Goal: Task Accomplishment & Management: Complete application form

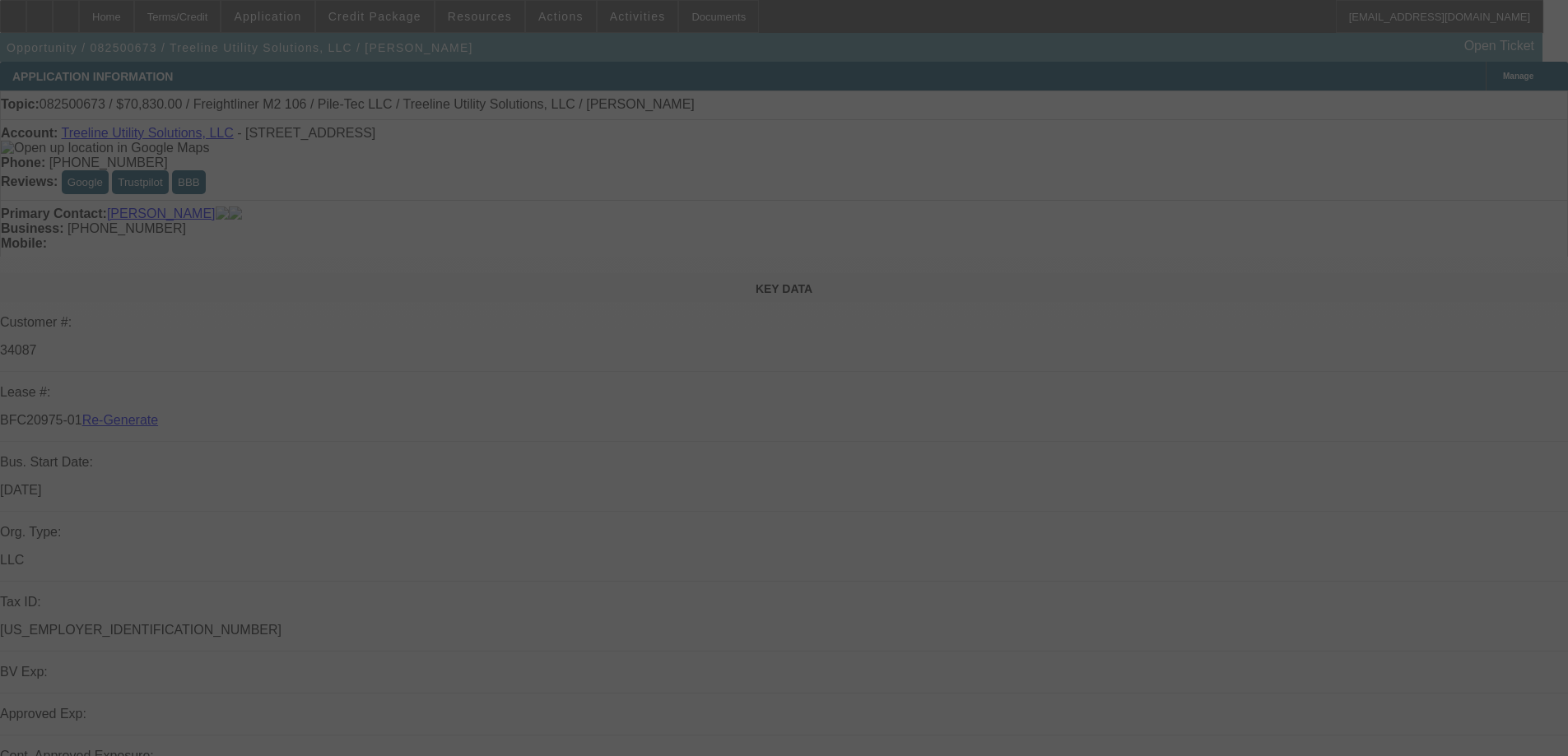
select select "4"
select select "0"
select select "2"
select select "0"
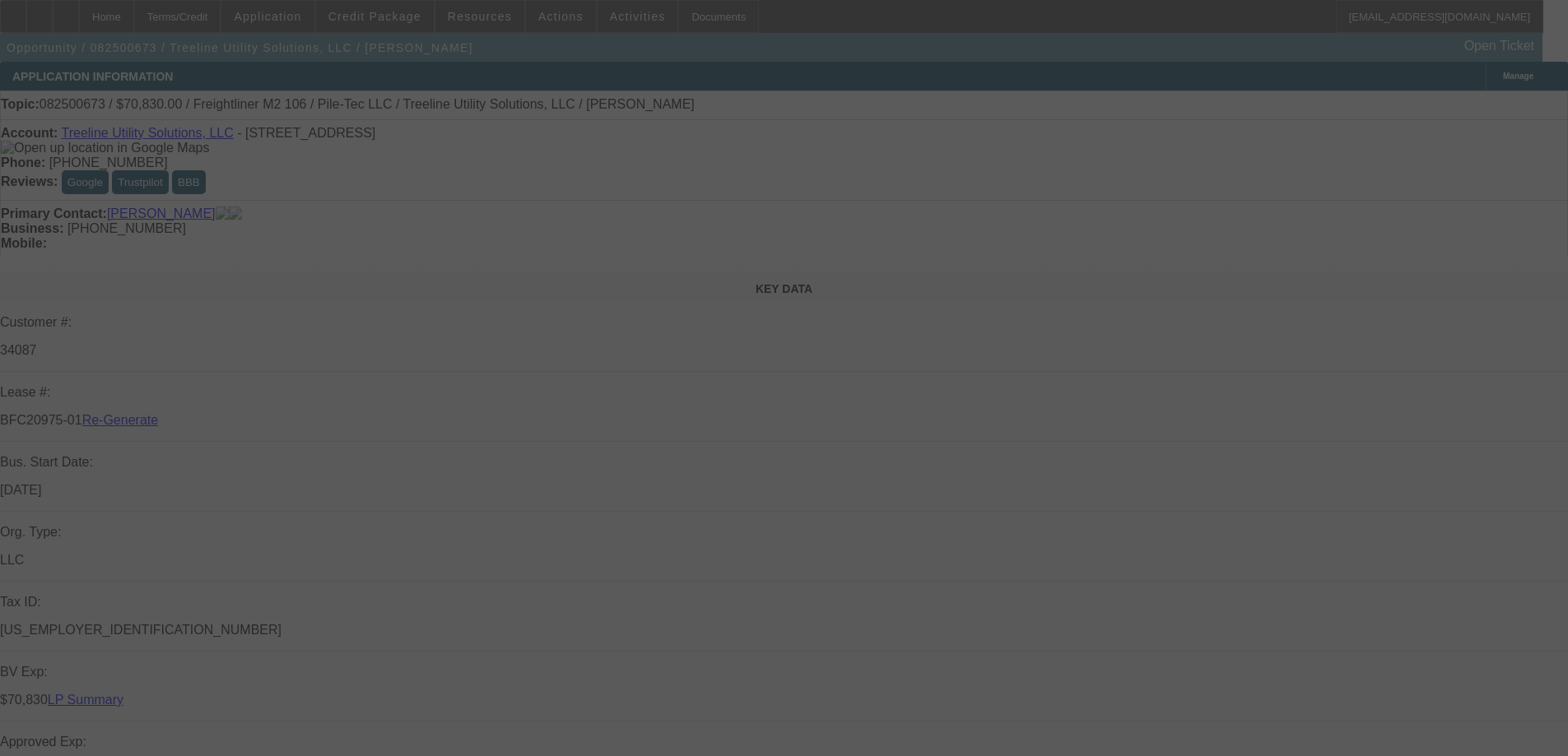
select select "6"
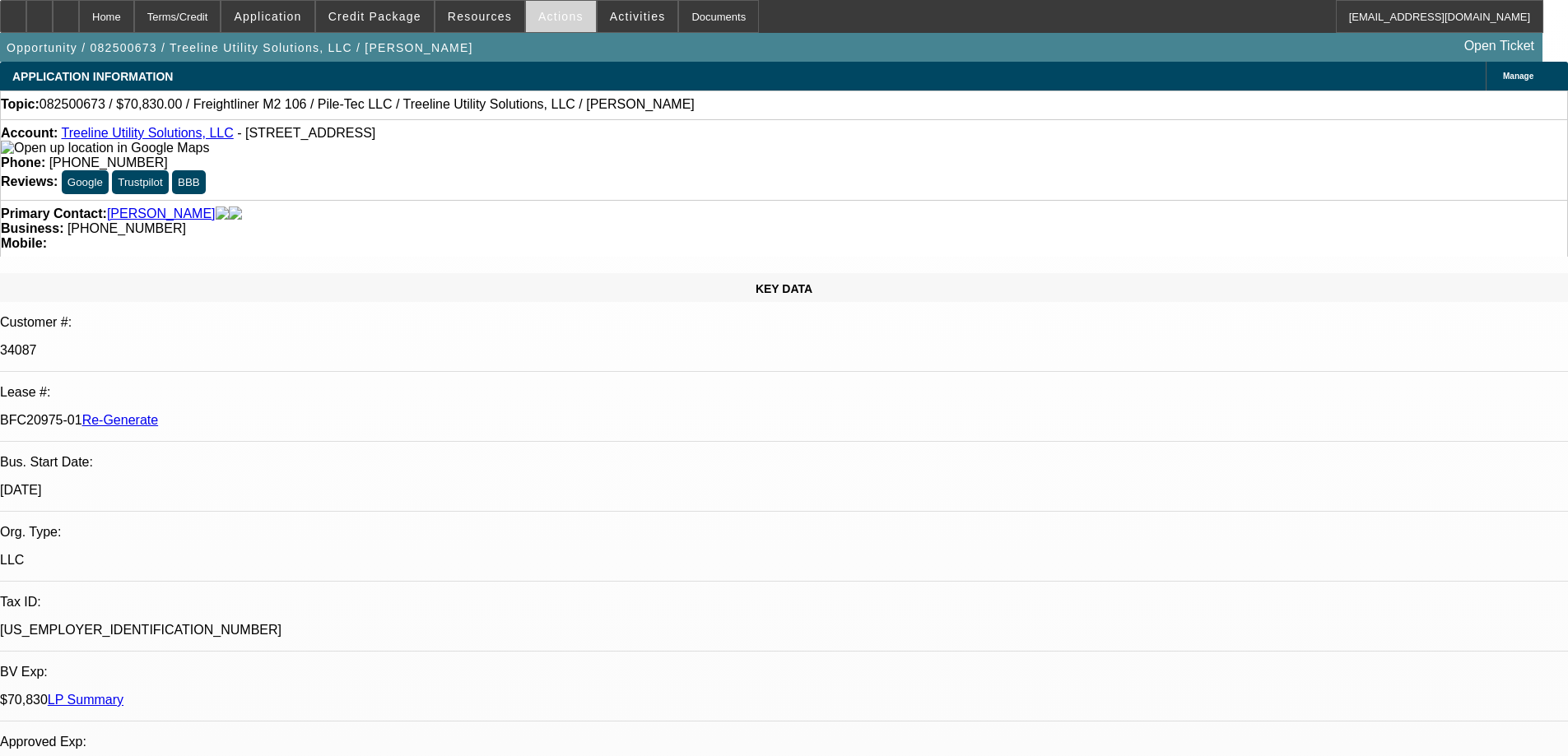
click at [541, 20] on span "Actions" at bounding box center [560, 16] width 45 height 13
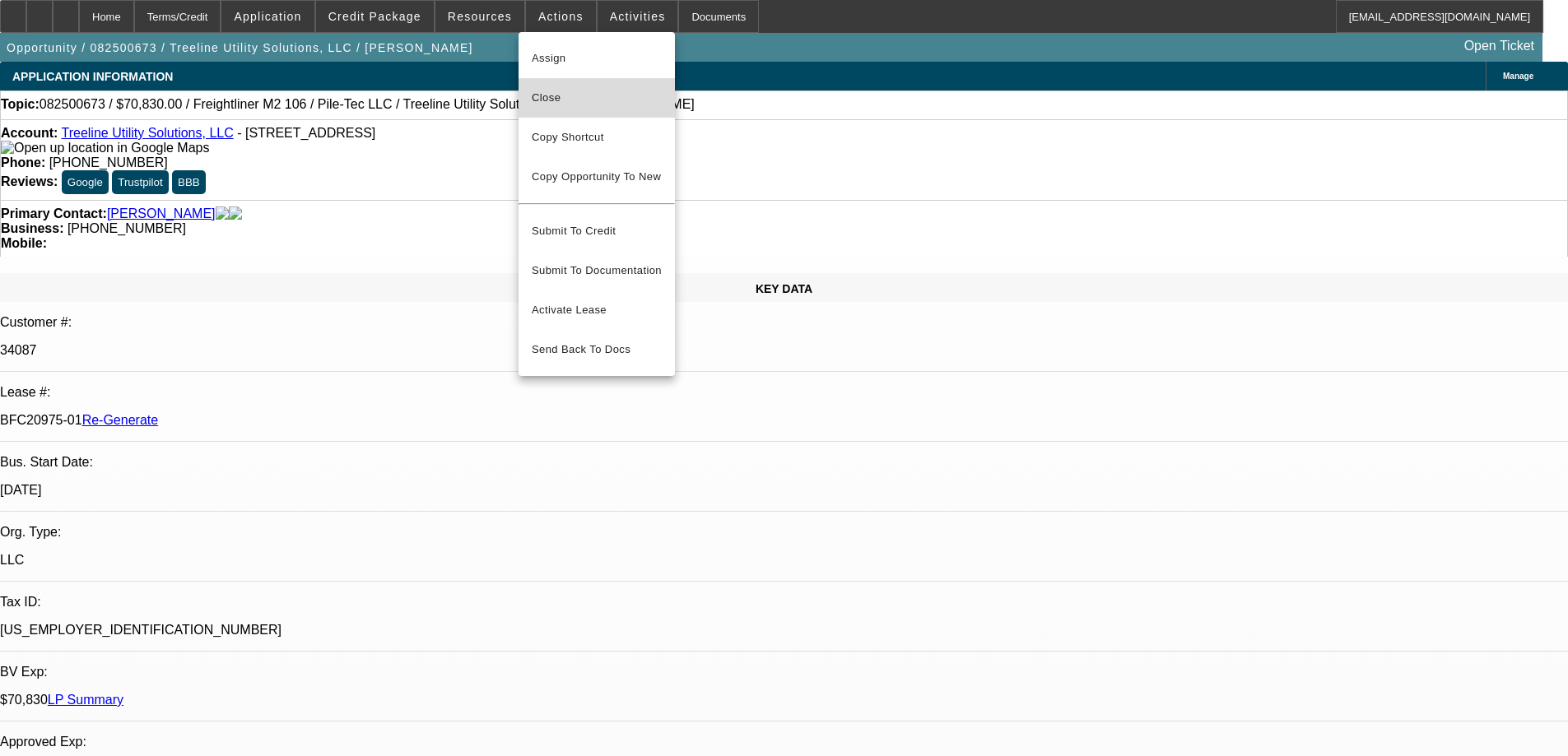
click at [554, 93] on span "Close" at bounding box center [596, 97] width 130 height 20
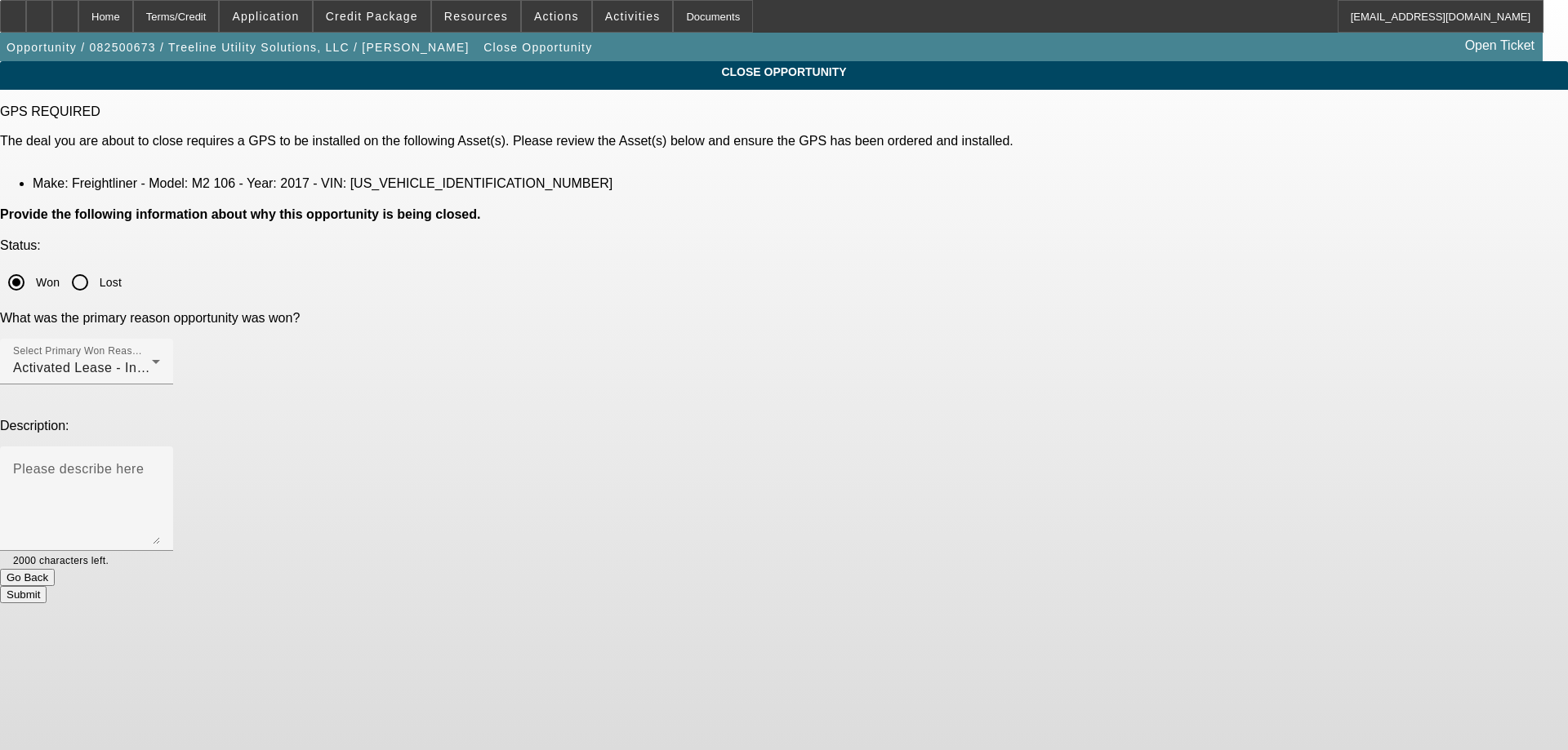
click at [46, 586] on button "Submit" at bounding box center [23, 595] width 46 height 17
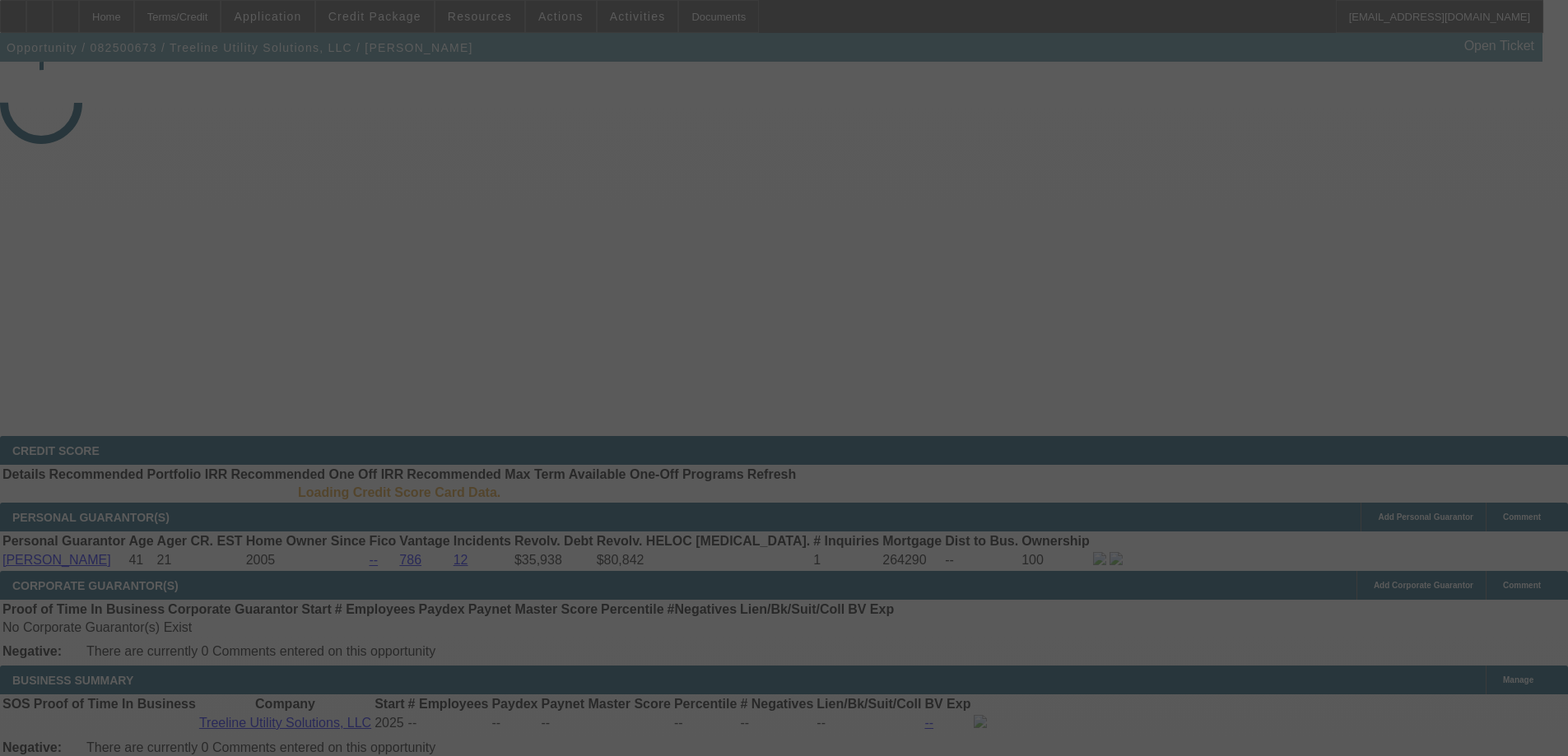
select select "4"
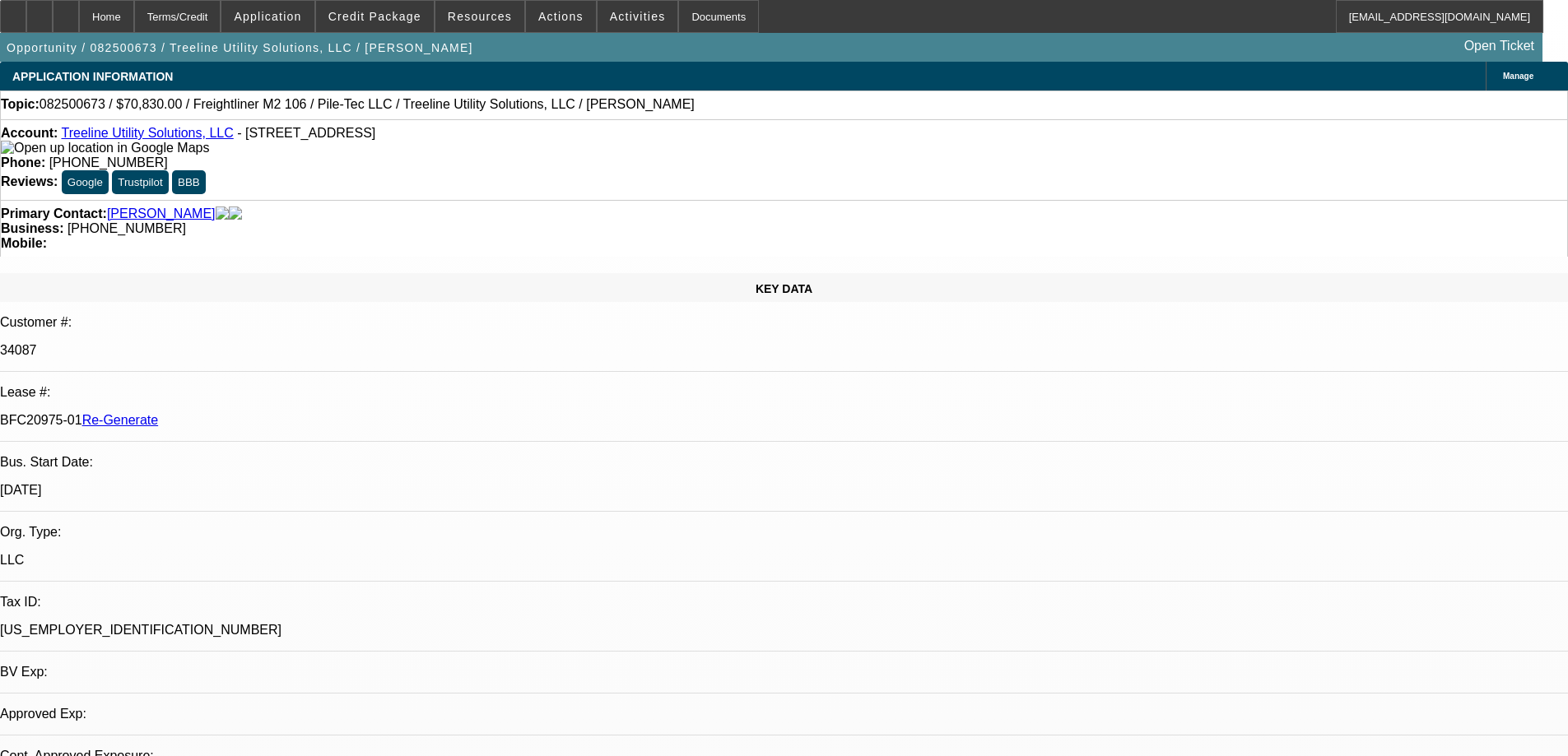
select select "0"
select select "2"
select select "0"
select select "1"
select select "2"
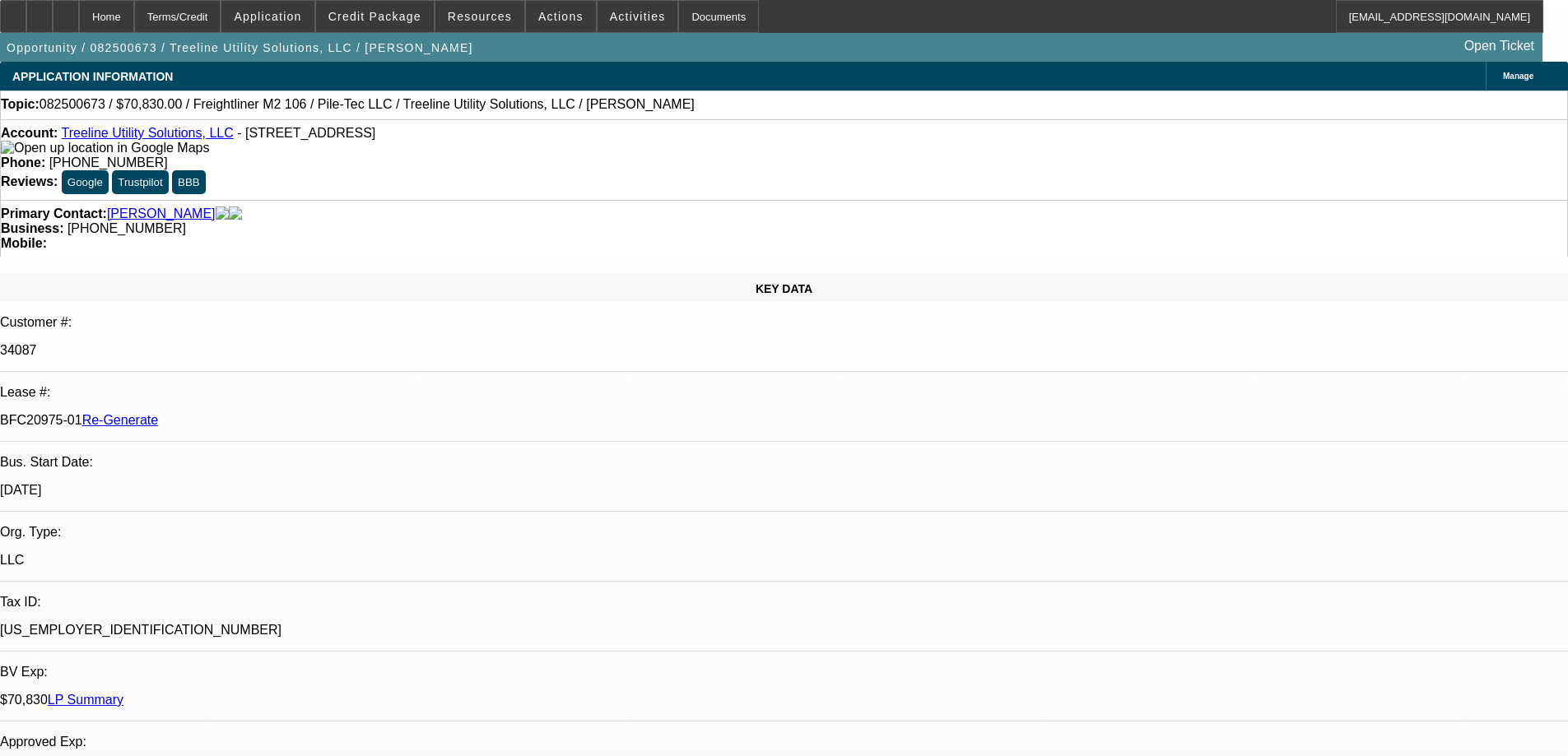
select select "6"
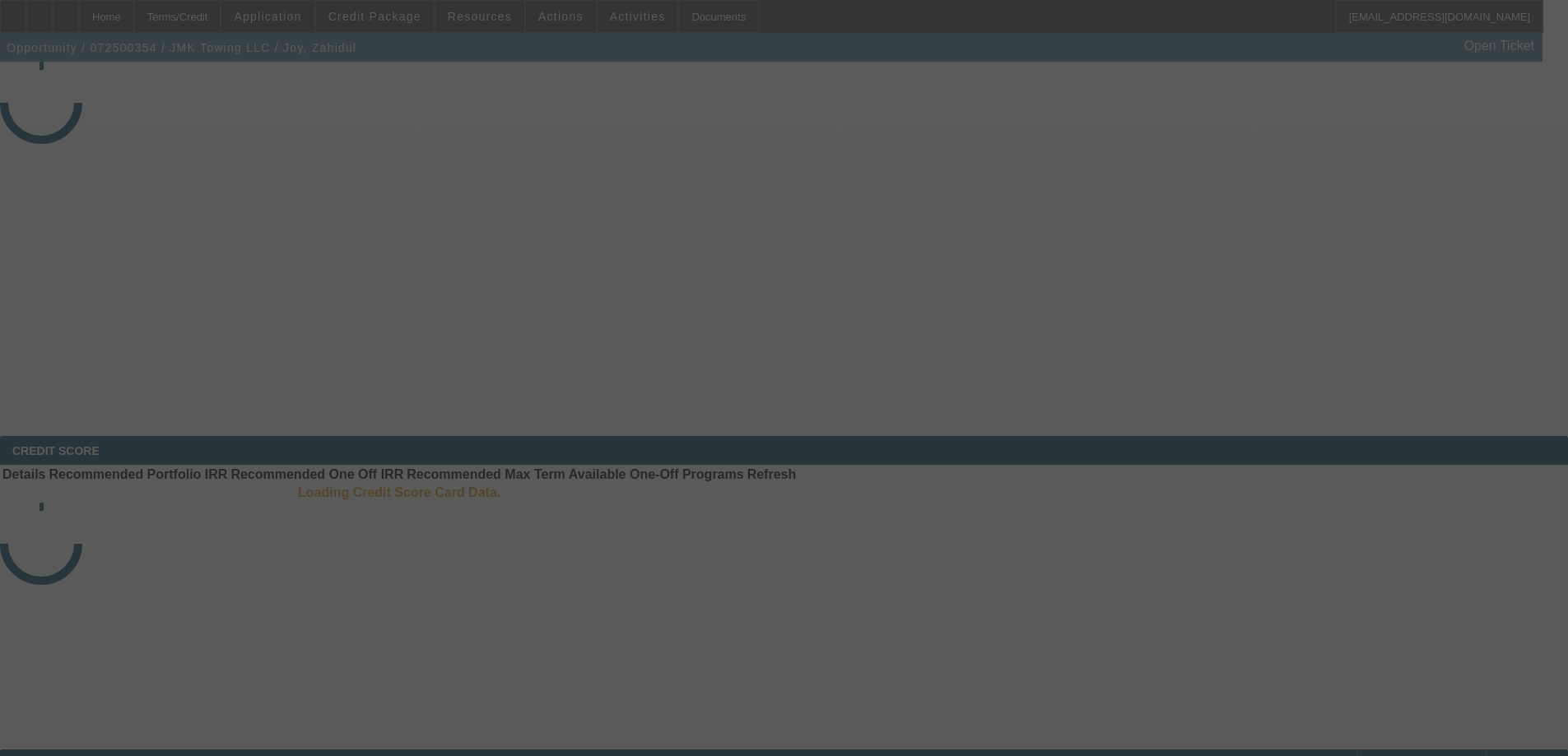
select select "3"
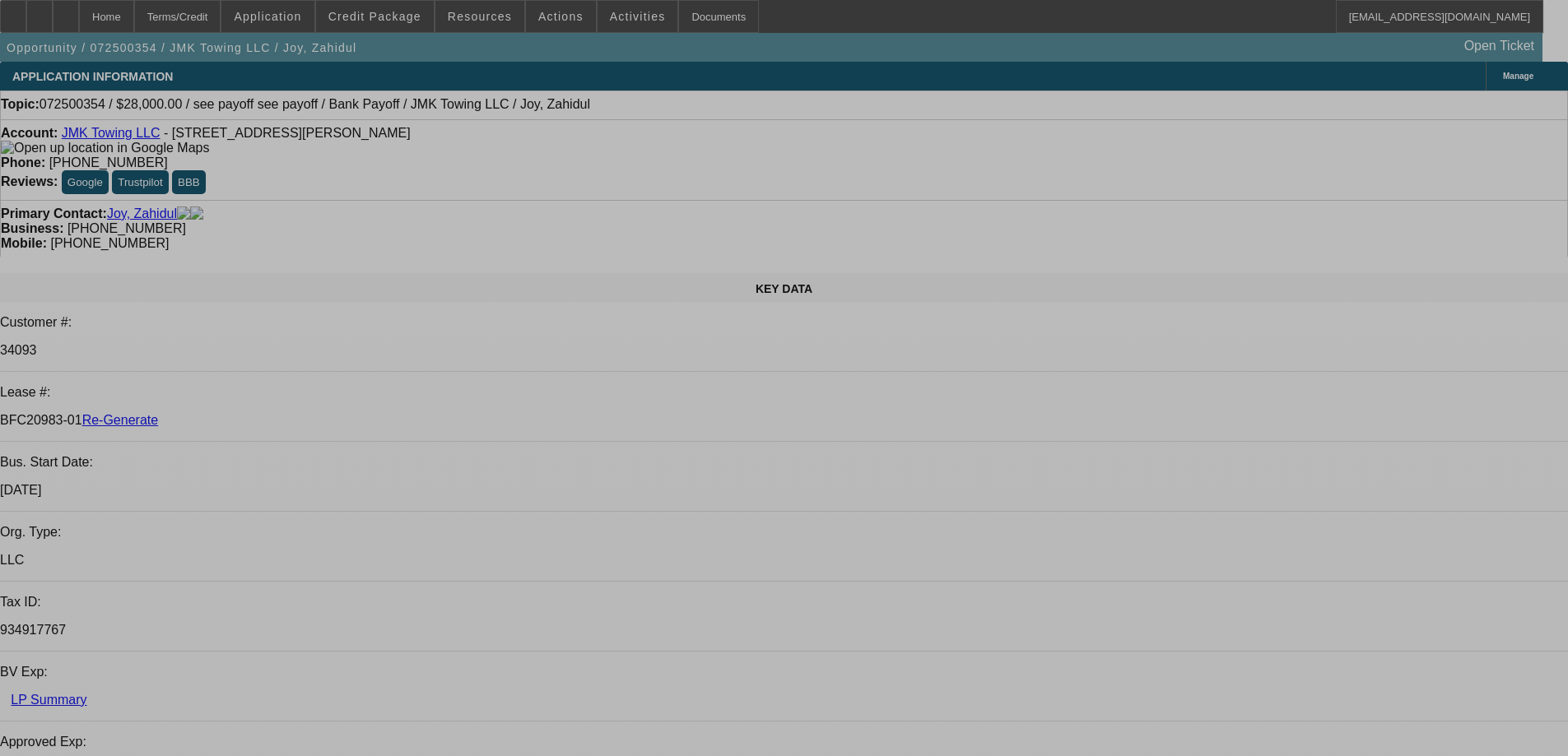
select select "0"
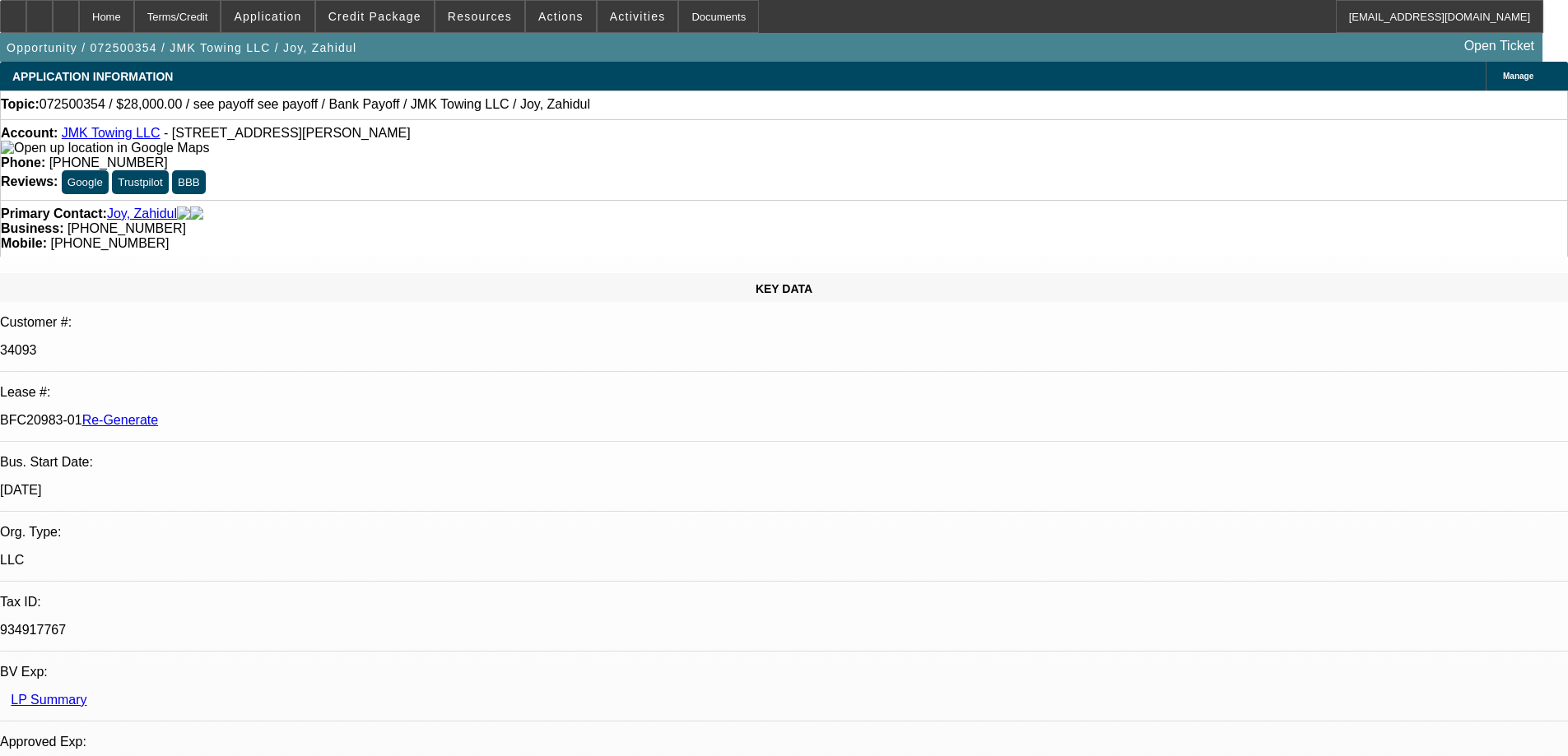
select select "0"
select select "6"
